Goal: Information Seeking & Learning: Learn about a topic

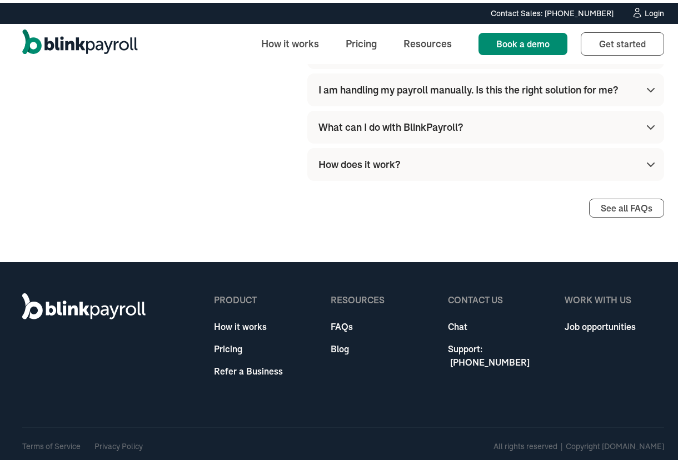
scroll to position [3259, 0]
click at [254, 365] on link "Refer a Business" at bounding box center [248, 367] width 69 height 13
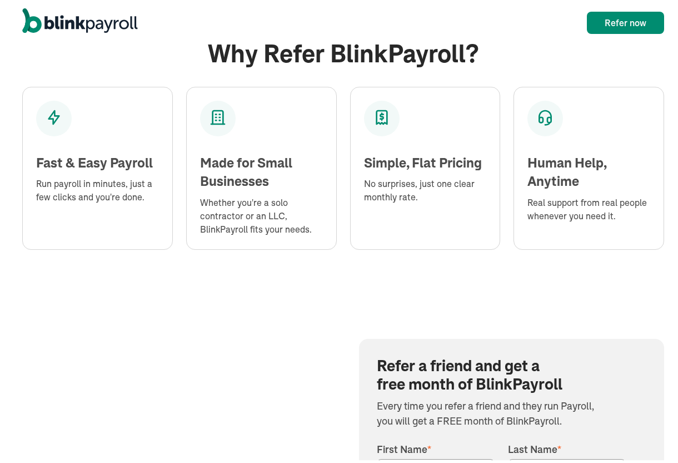
scroll to position [1424, 0]
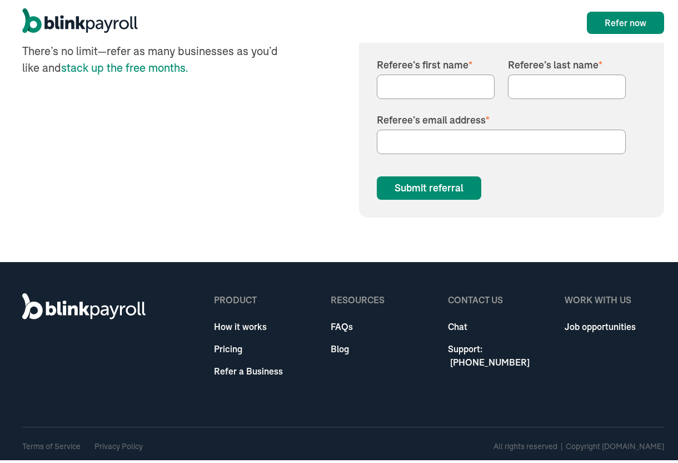
click at [223, 341] on link "Pricing" at bounding box center [248, 345] width 69 height 13
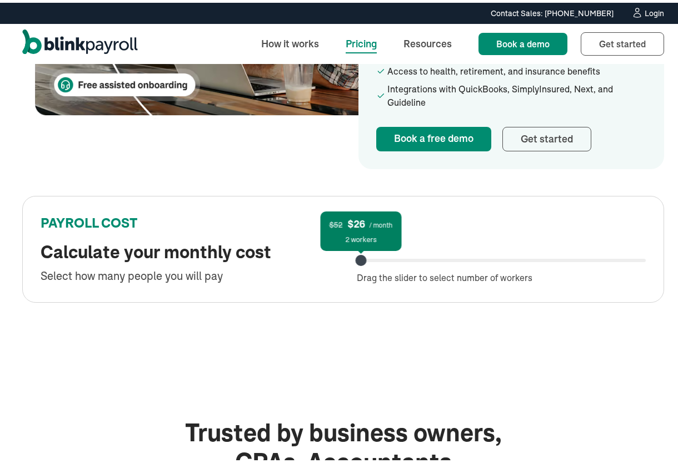
scroll to position [520, 0]
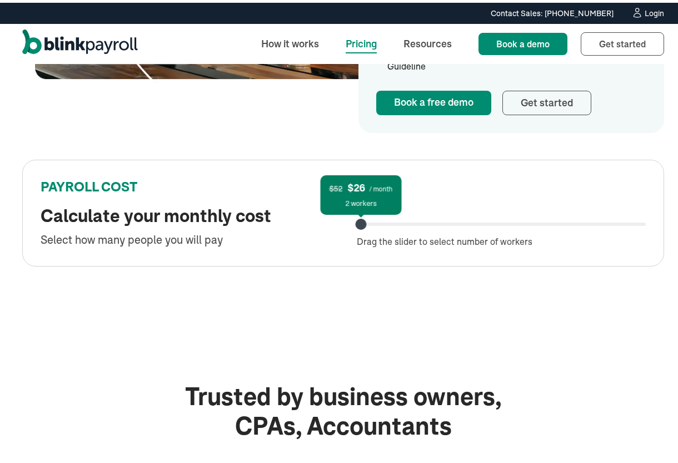
click at [431, 226] on div "$52 $26 / month 2 workers Drag the slider to select number of workers" at bounding box center [502, 221] width 290 height 48
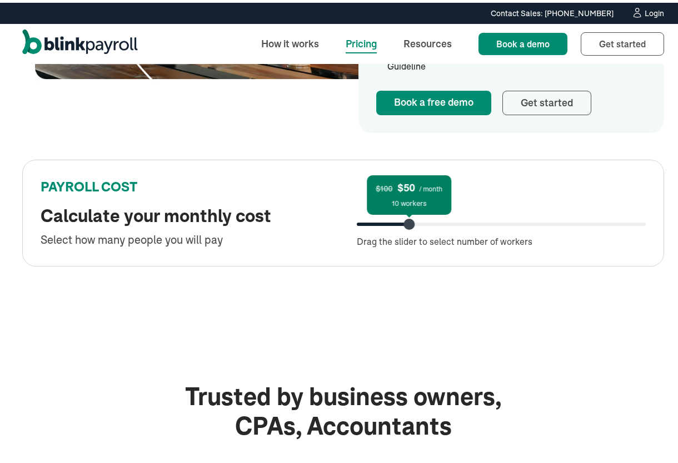
drag, startPoint x: 358, startPoint y: 222, endPoint x: 408, endPoint y: 222, distance: 50.0
click at [408, 222] on div at bounding box center [408, 221] width 11 height 11
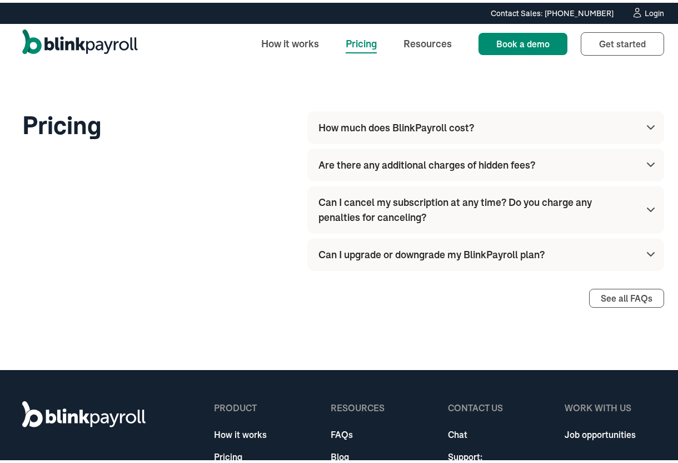
scroll to position [1465, 0]
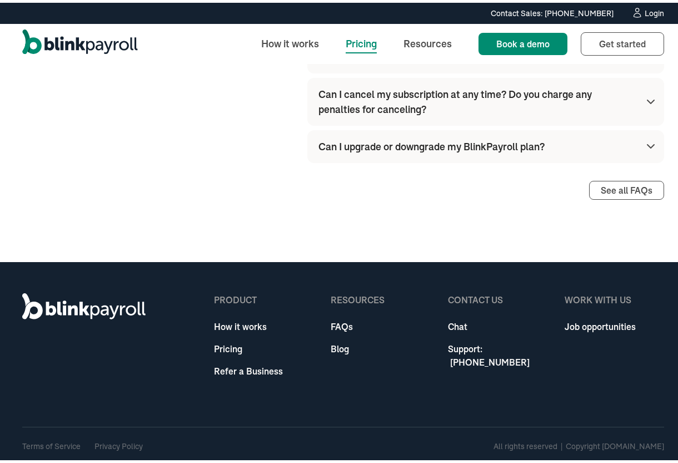
click at [331, 326] on link "FAQs" at bounding box center [358, 323] width 54 height 13
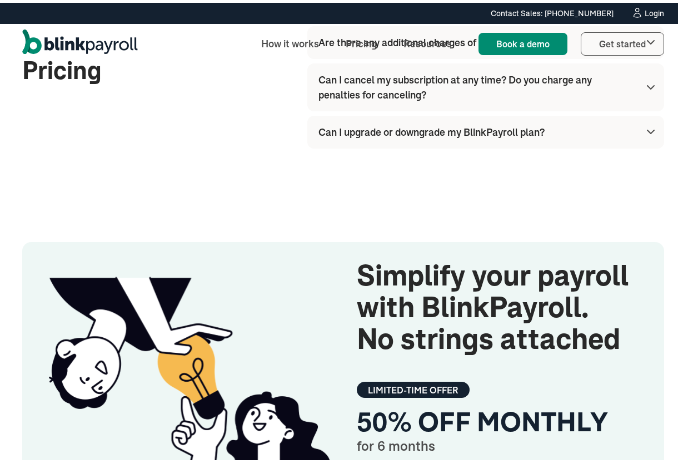
scroll to position [1802, 0]
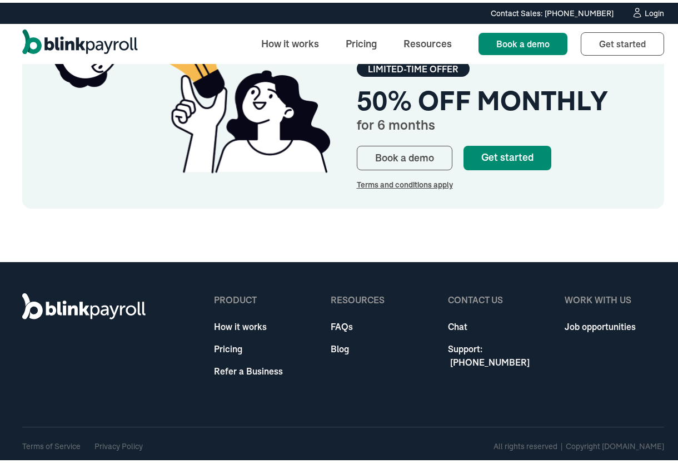
click at [122, 438] on link "Privacy Policy" at bounding box center [119, 443] width 48 height 10
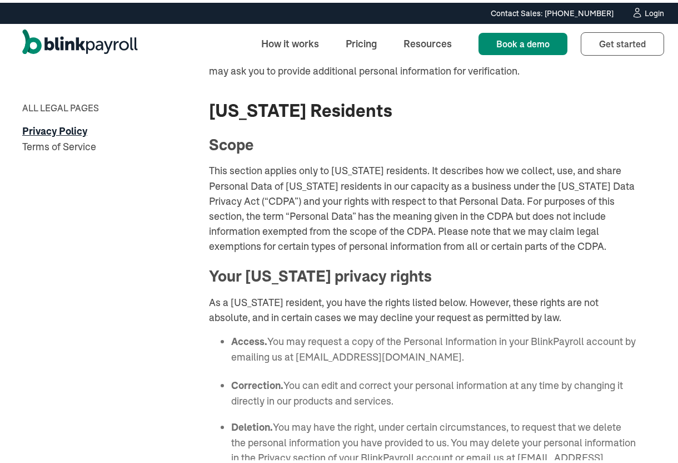
scroll to position [11310, 0]
